Goal: Task Accomplishment & Management: Manage account settings

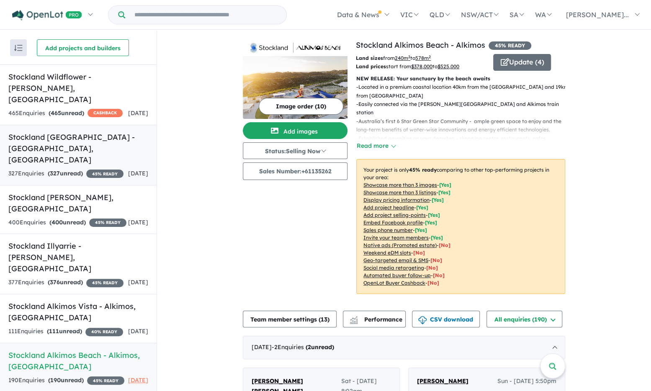
click at [69, 151] on h5 "Stockland [GEOGRAPHIC_DATA] - [GEOGRAPHIC_DATA] , [GEOGRAPHIC_DATA]" at bounding box center [78, 148] width 140 height 34
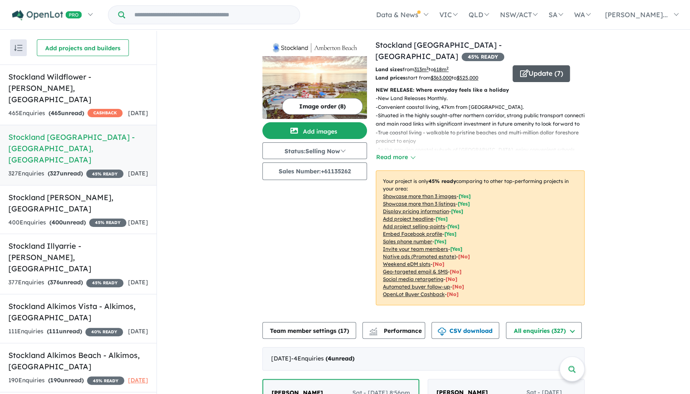
click at [533, 65] on button "Update ( 7 )" at bounding box center [541, 73] width 57 height 17
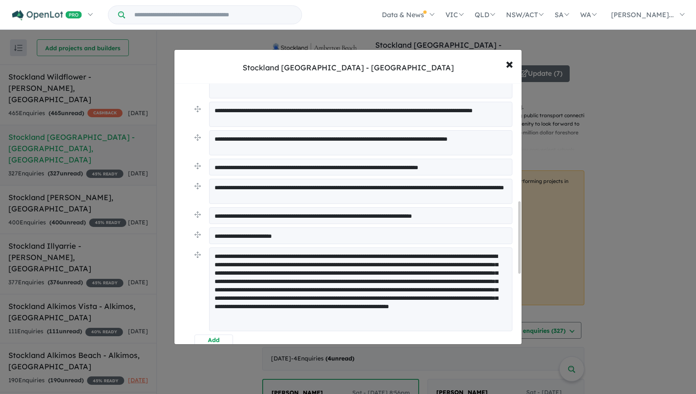
scroll to position [460, 0]
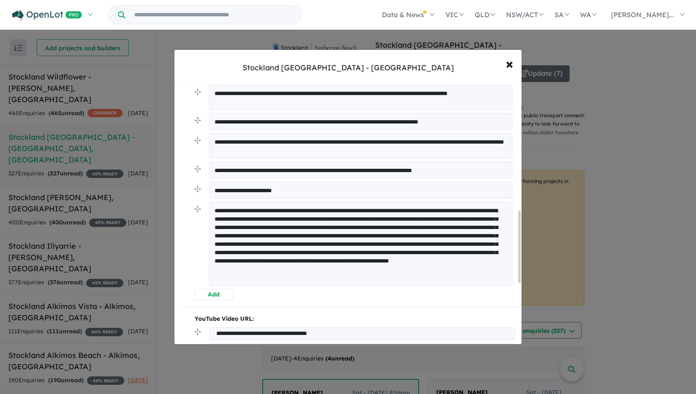
click at [307, 207] on textarea "**********" at bounding box center [360, 244] width 303 height 84
click at [345, 215] on textarea "**********" at bounding box center [360, 244] width 303 height 84
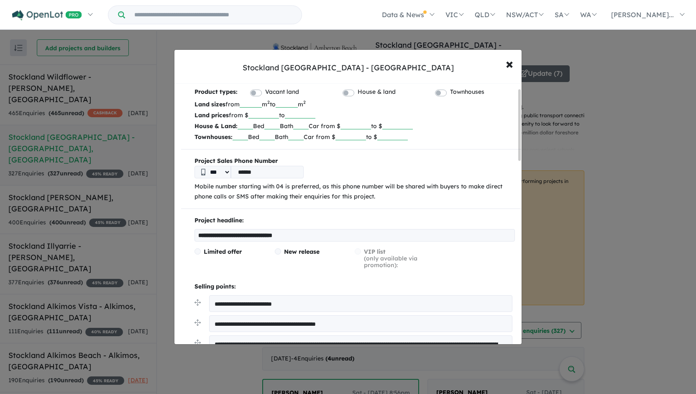
scroll to position [0, 0]
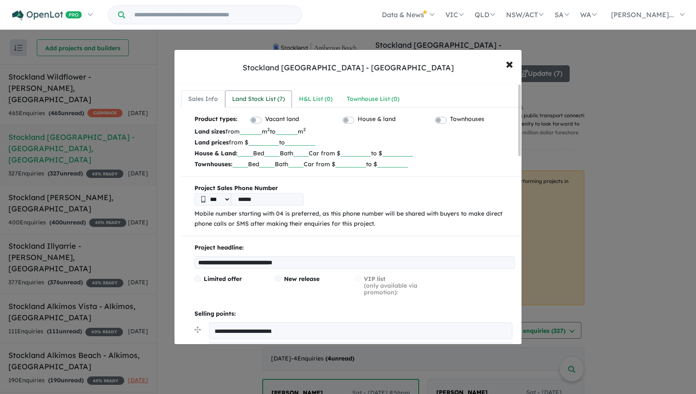
click at [262, 97] on div "Land Stock List ( 7 )" at bounding box center [258, 99] width 53 height 10
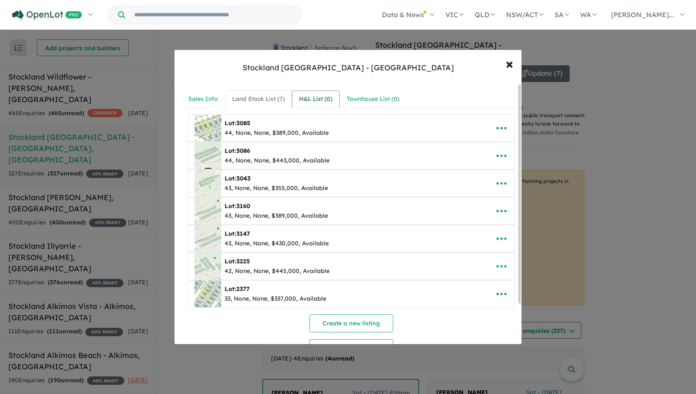
click at [318, 103] on link "H&L List ( 0 )" at bounding box center [316, 99] width 48 height 18
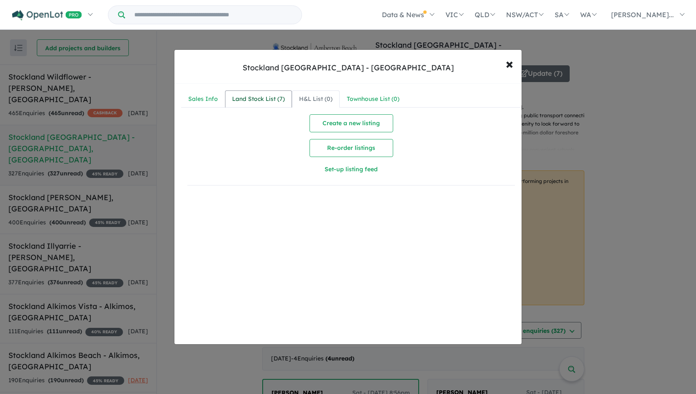
click at [259, 97] on div "Land Stock List ( 7 )" at bounding box center [258, 99] width 53 height 10
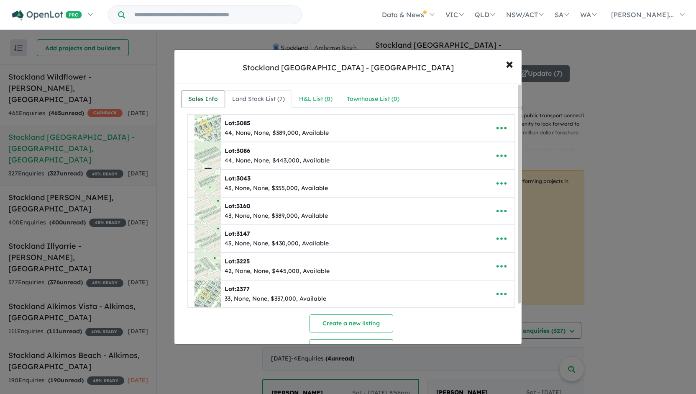
click at [202, 97] on div "Sales Info" at bounding box center [203, 99] width 30 height 10
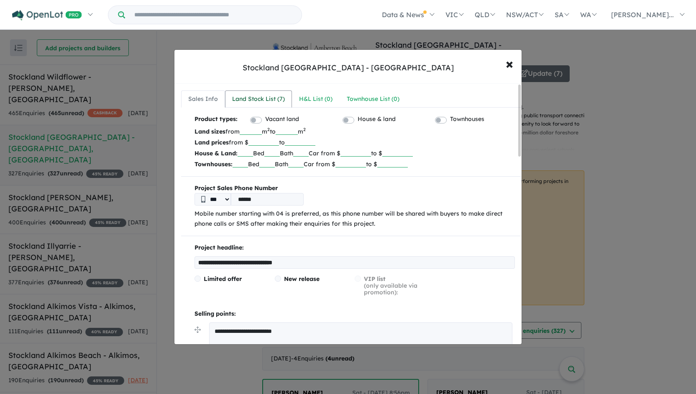
click at [256, 91] on link "Land Stock List ( 7 )" at bounding box center [258, 99] width 67 height 18
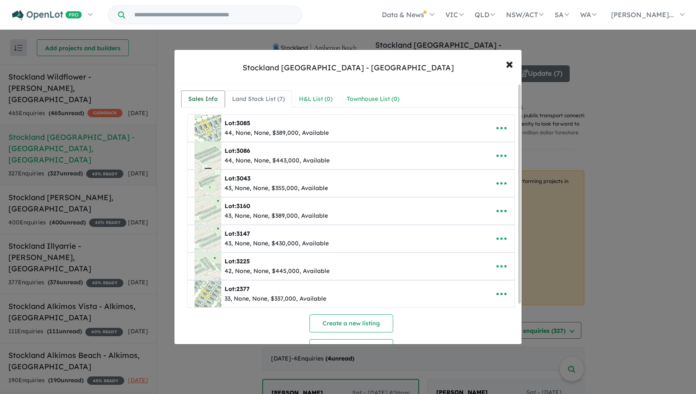
click at [202, 95] on div "Sales Info" at bounding box center [203, 99] width 30 height 10
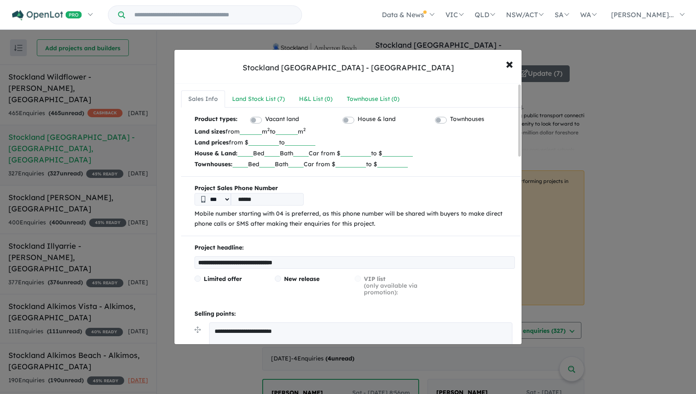
click at [269, 140] on input "******" at bounding box center [264, 141] width 31 height 8
click at [508, 61] on span "×" at bounding box center [510, 63] width 8 height 18
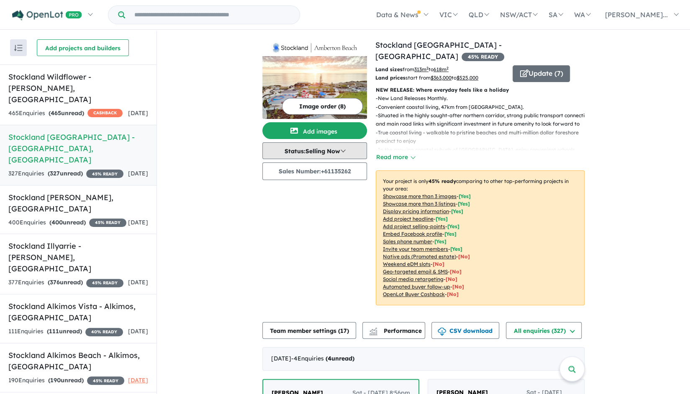
click at [355, 149] on button "Status: Selling Now" at bounding box center [314, 150] width 105 height 17
click at [385, 152] on button "Read more" at bounding box center [395, 157] width 39 height 10
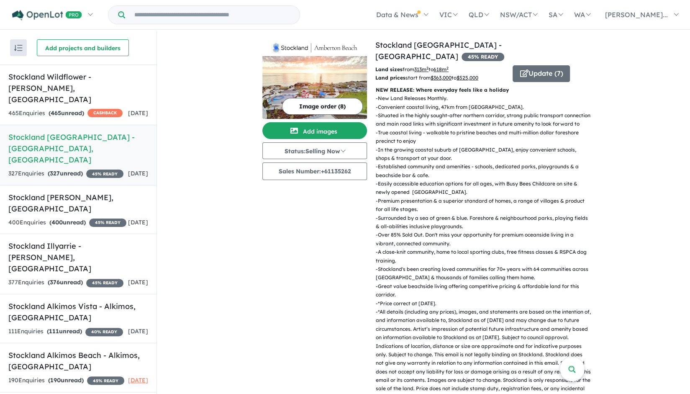
click at [504, 53] on span "45 % READY" at bounding box center [483, 57] width 43 height 8
click at [539, 65] on button "Update ( 7 )" at bounding box center [541, 73] width 57 height 17
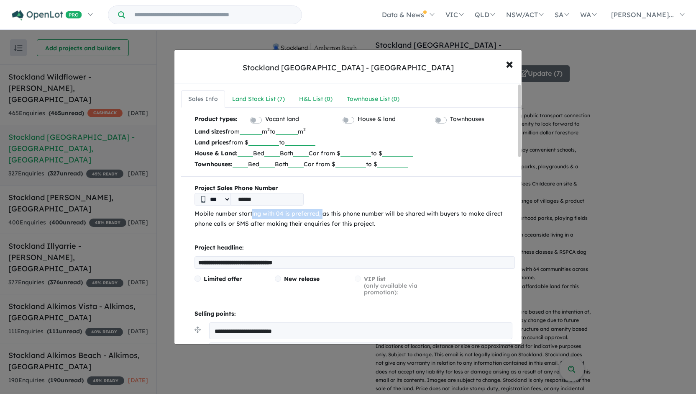
drag, startPoint x: 252, startPoint y: 213, endPoint x: 330, endPoint y: 217, distance: 78.4
click at [329, 217] on p "Mobile number starting with 04 is preferred, as this phone number will be share…" at bounding box center [355, 219] width 321 height 20
click at [353, 221] on p "Mobile number starting with 04 is preferred, as this phone number will be share…" at bounding box center [355, 219] width 321 height 20
click at [225, 201] on select "***" at bounding box center [213, 199] width 36 height 13
drag, startPoint x: 223, startPoint y: 198, endPoint x: 233, endPoint y: 200, distance: 9.8
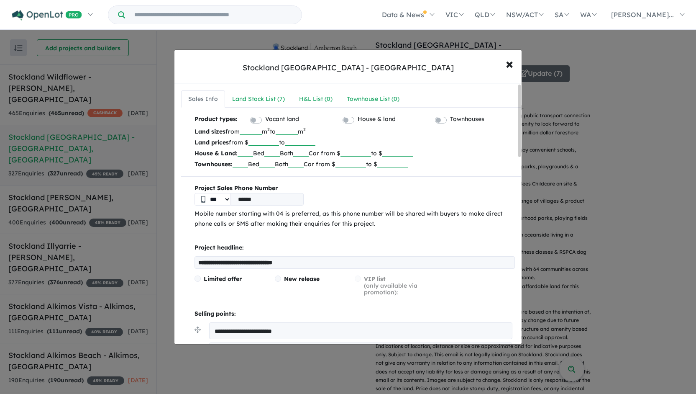
click at [223, 198] on select "***" at bounding box center [213, 199] width 36 height 13
click at [354, 226] on p "Mobile number starting with 04 is preferred, as this phone number will be share…" at bounding box center [355, 219] width 321 height 20
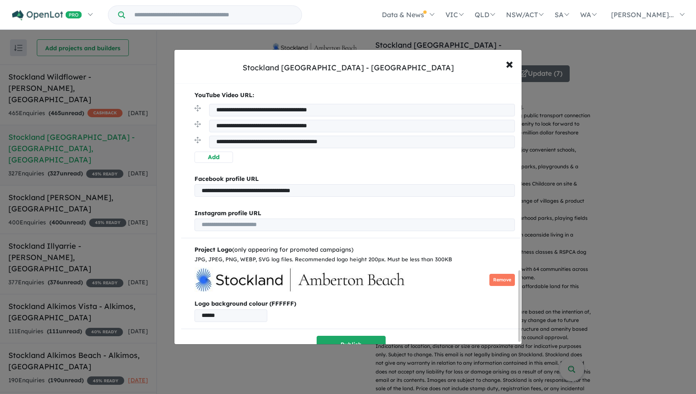
scroll to position [697, 0]
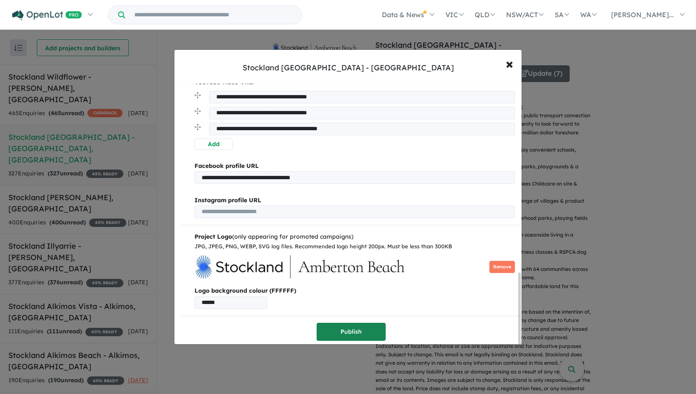
click at [360, 324] on button "Publish" at bounding box center [351, 332] width 69 height 18
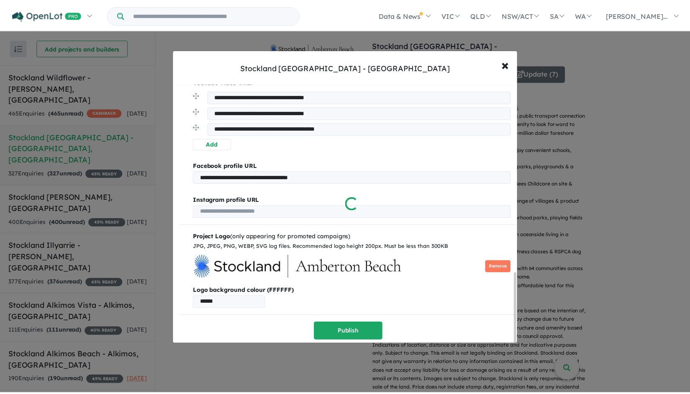
scroll to position [0, 0]
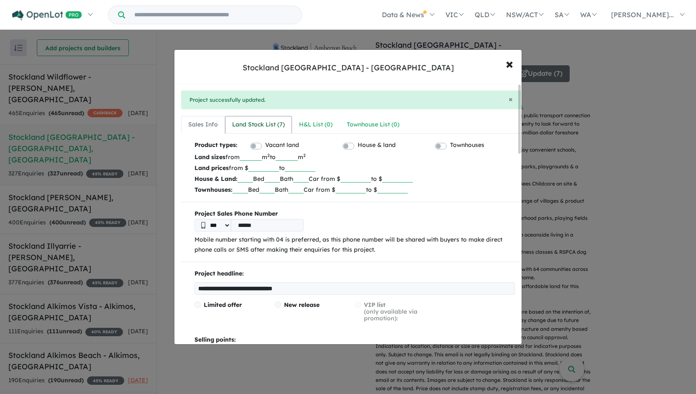
click at [264, 126] on div "Land Stock List ( 7 )" at bounding box center [258, 125] width 53 height 10
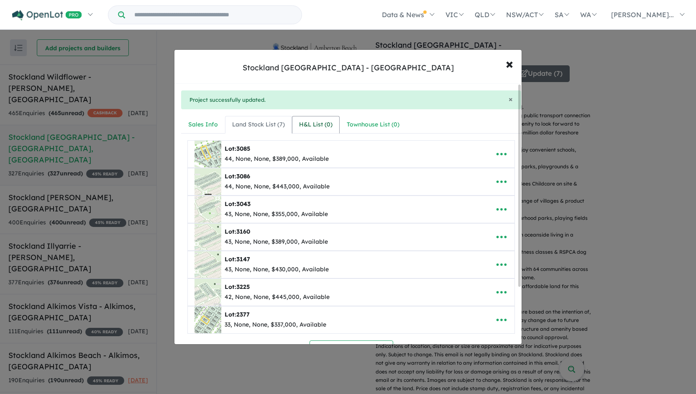
click at [311, 126] on div "H&L List ( 0 )" at bounding box center [315, 125] width 33 height 10
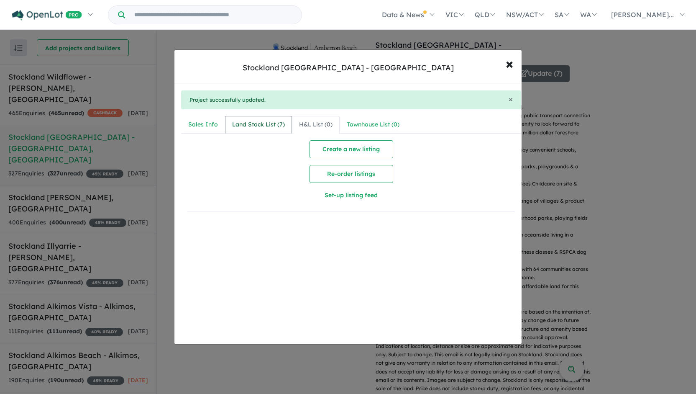
click at [253, 123] on div "Land Stock List ( 7 )" at bounding box center [258, 125] width 53 height 10
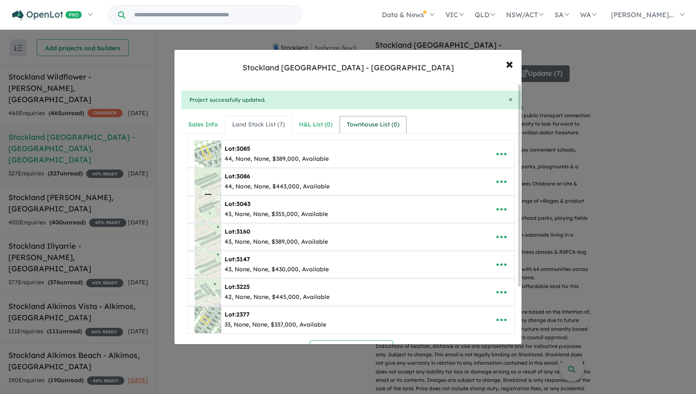
click at [383, 124] on div "Townhouse List ( 0 )" at bounding box center [373, 125] width 53 height 10
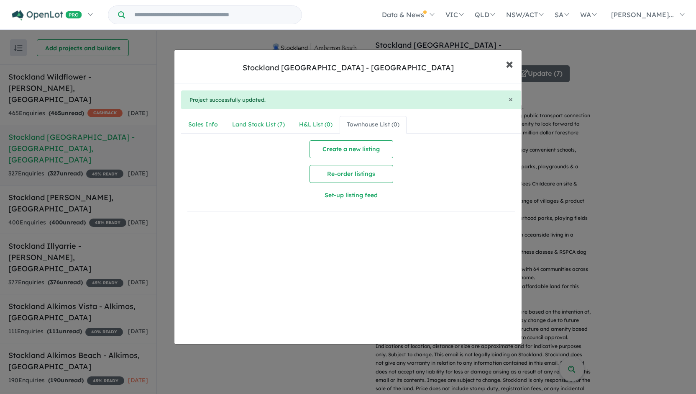
click at [516, 63] on button "× Close" at bounding box center [510, 63] width 24 height 23
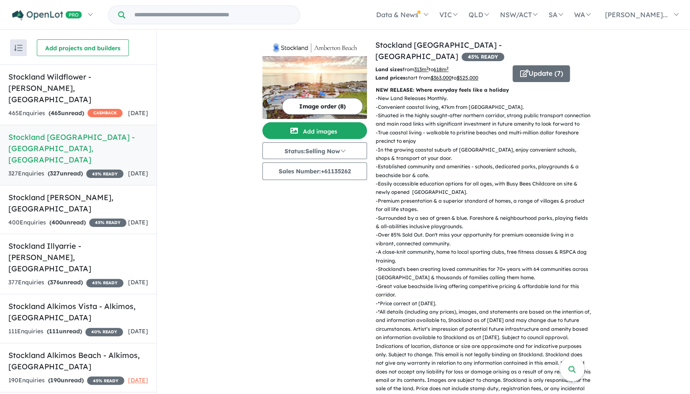
click at [580, 151] on p "- In the growing coastal suburb of [GEOGRAPHIC_DATA], enjoy convenient schools,…" at bounding box center [483, 154] width 215 height 17
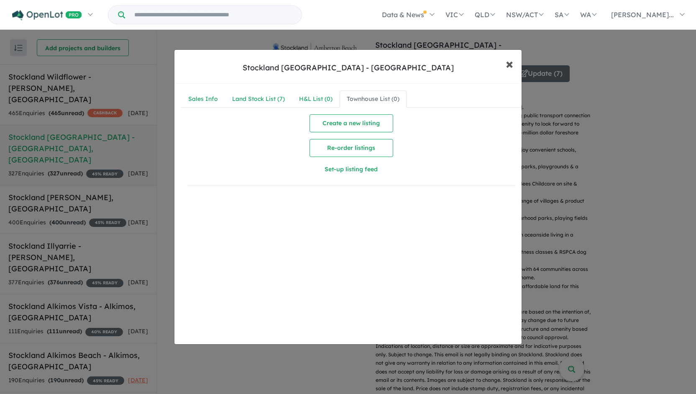
click at [509, 66] on span "×" at bounding box center [510, 63] width 8 height 18
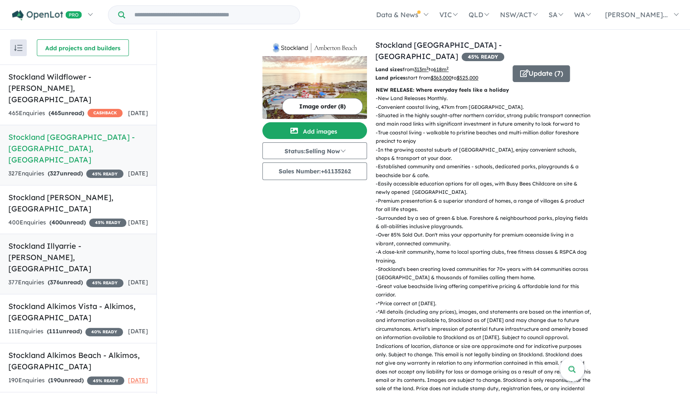
scroll to position [36, 0]
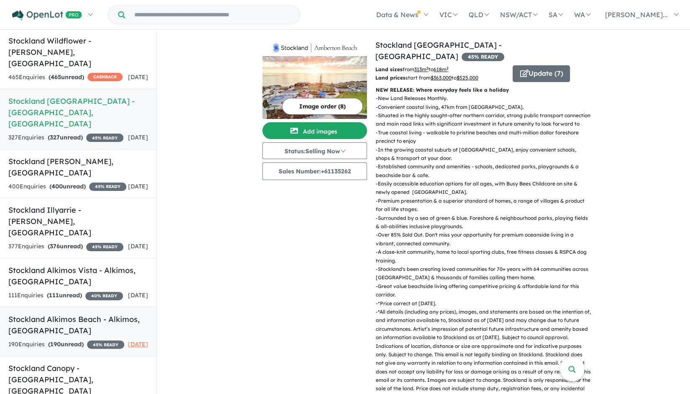
click at [89, 317] on h5 "Stockland Alkimos Beach - [GEOGRAPHIC_DATA] , [GEOGRAPHIC_DATA]" at bounding box center [78, 324] width 140 height 23
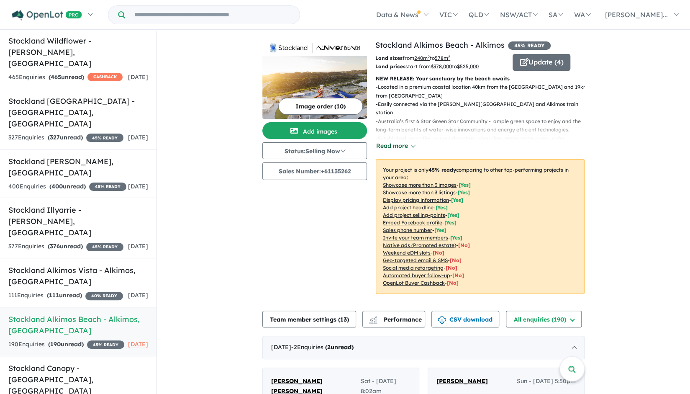
click at [392, 144] on button "Read more" at bounding box center [395, 146] width 39 height 10
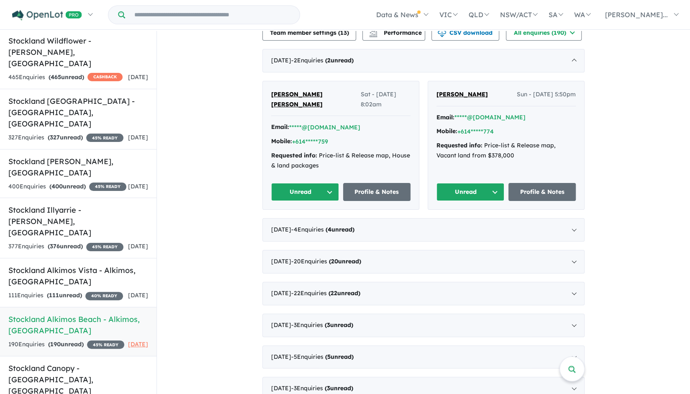
scroll to position [669, 0]
